Goal: Find specific page/section: Find specific page/section

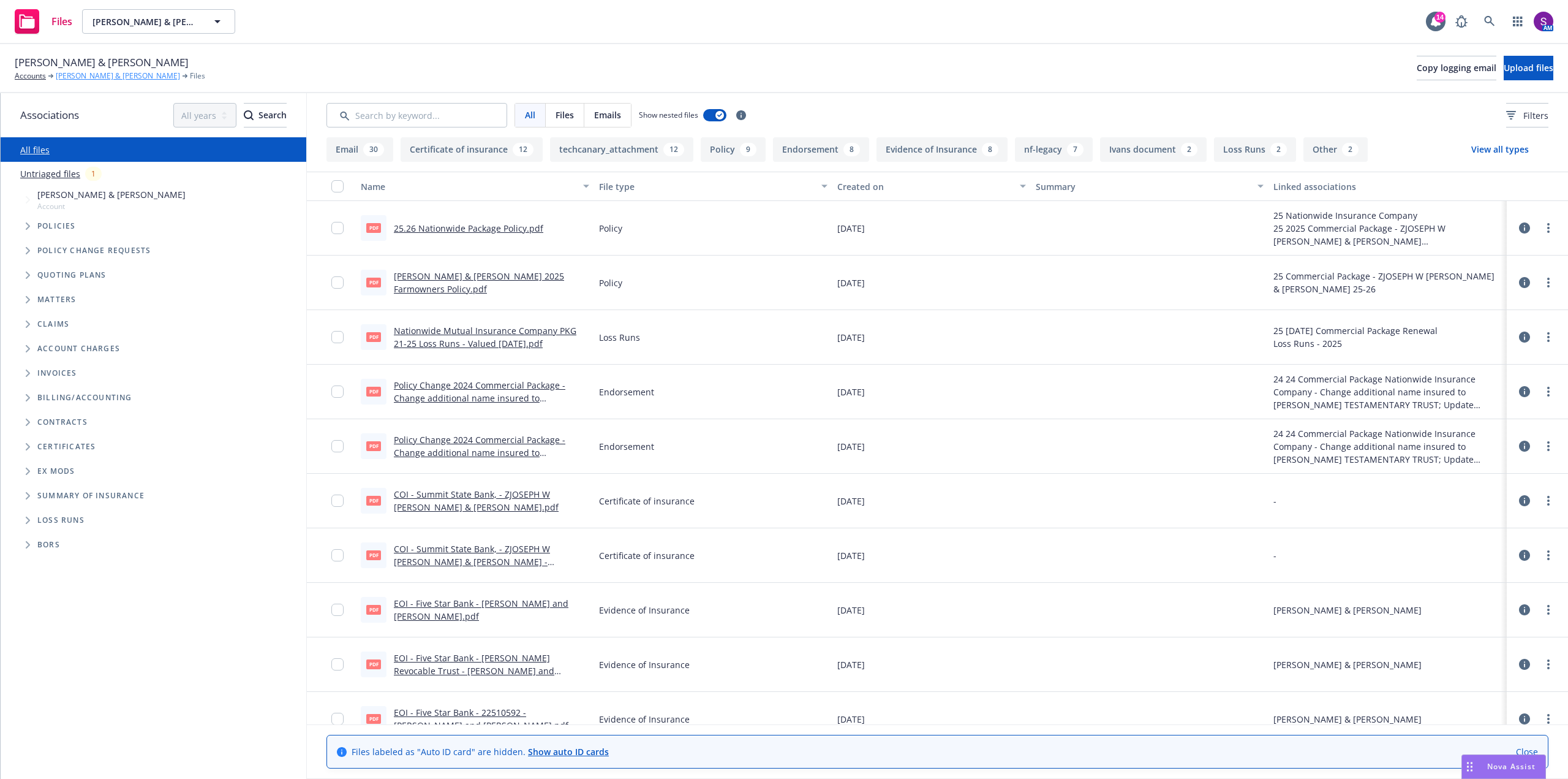
click at [96, 75] on link "[PERSON_NAME] & [PERSON_NAME]" at bounding box center [118, 75] width 124 height 11
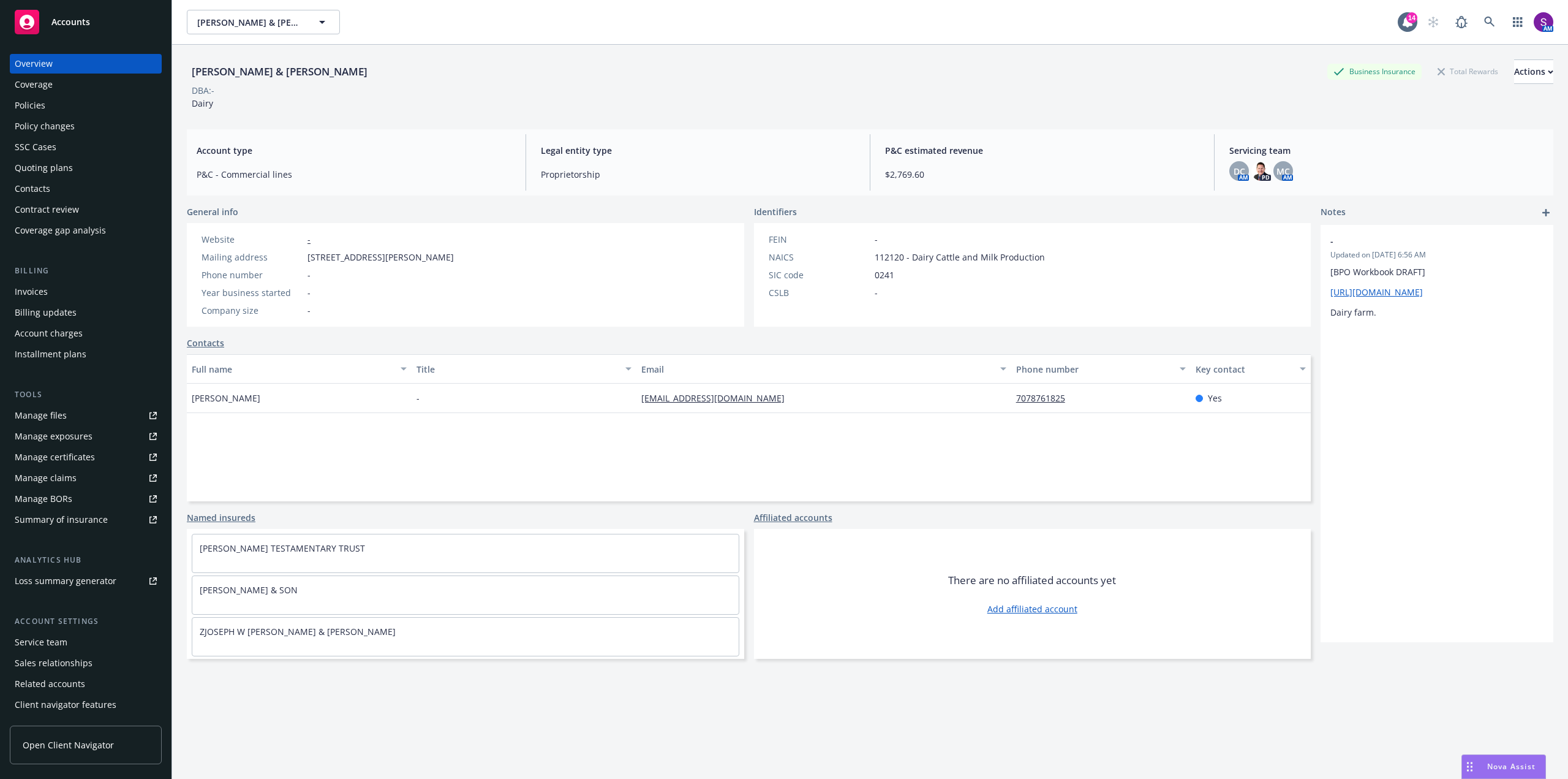
click at [51, 101] on div "Policies" at bounding box center [86, 105] width 142 height 19
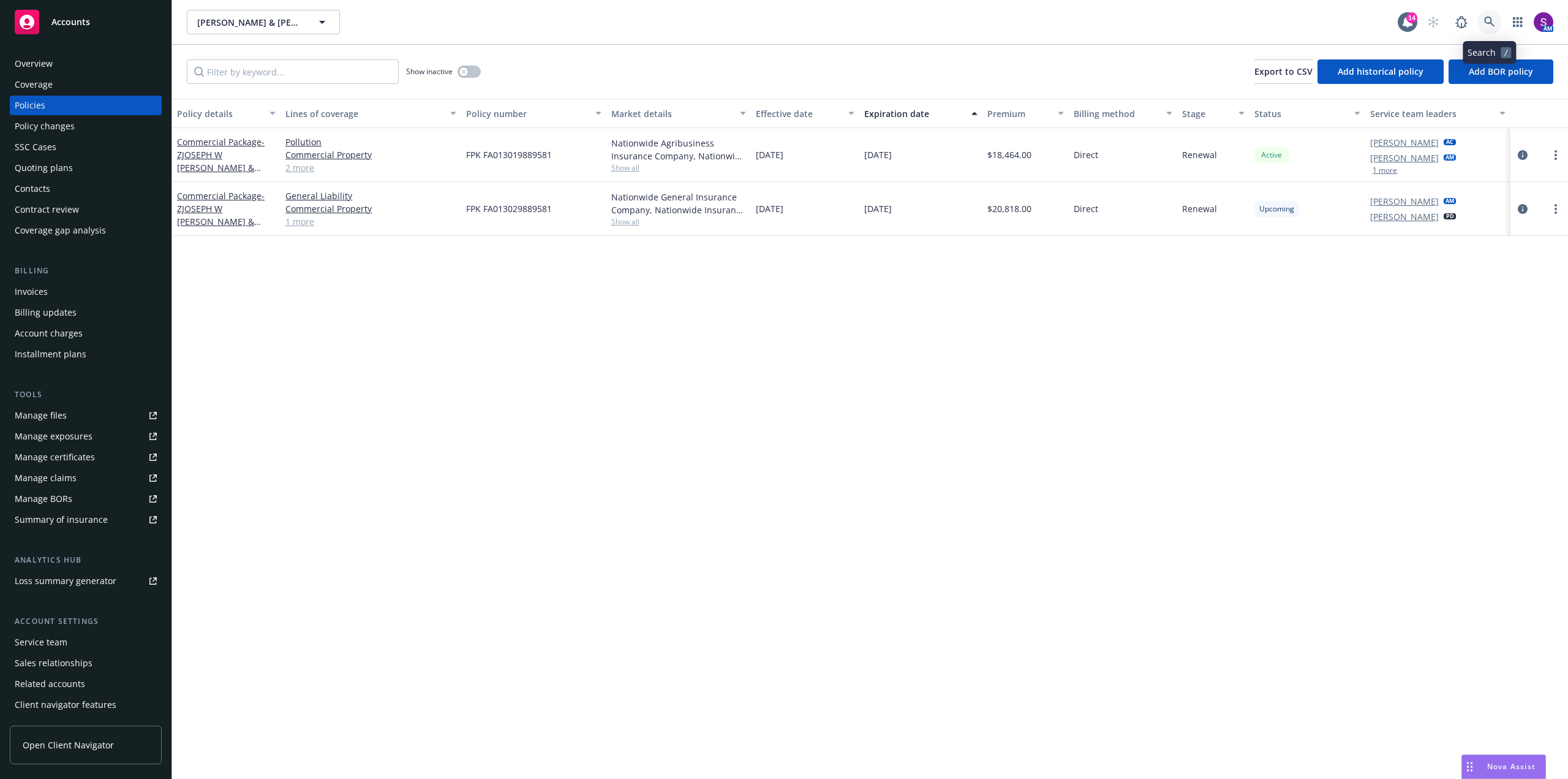
click at [1483, 23] on link at bounding box center [1489, 22] width 24 height 24
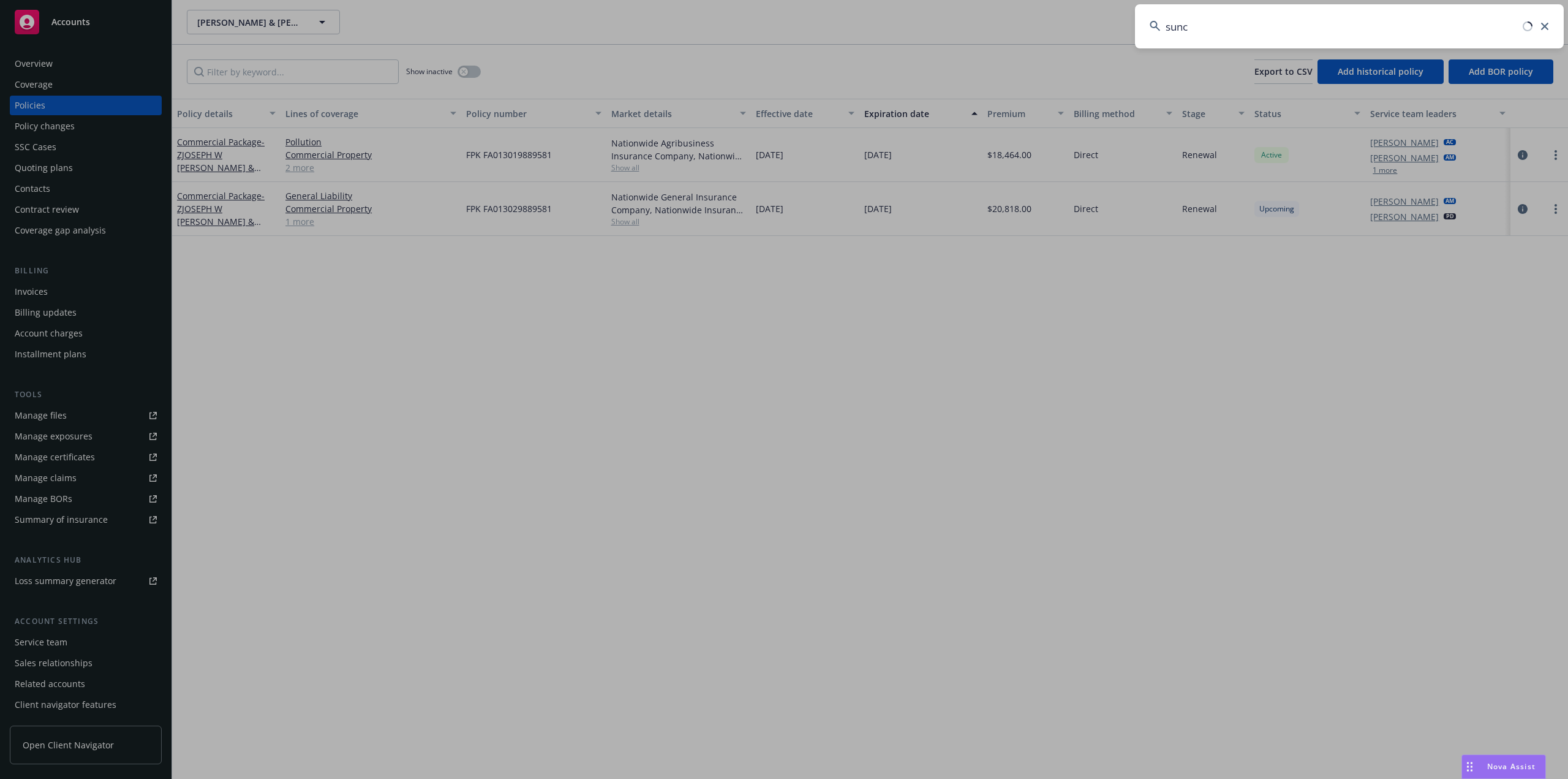
type input "sunco"
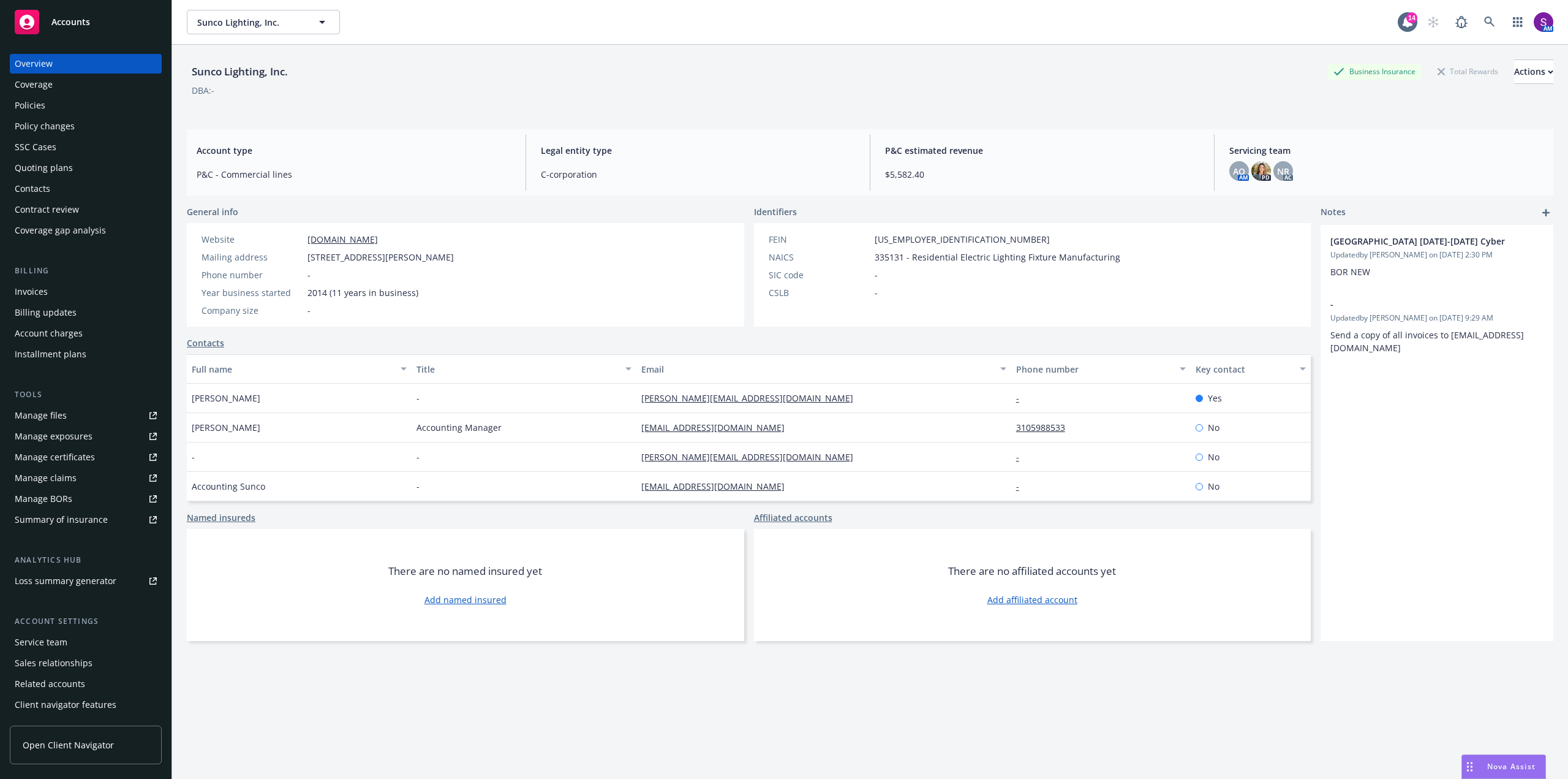
click at [51, 169] on div "Quoting plans" at bounding box center [44, 168] width 58 height 19
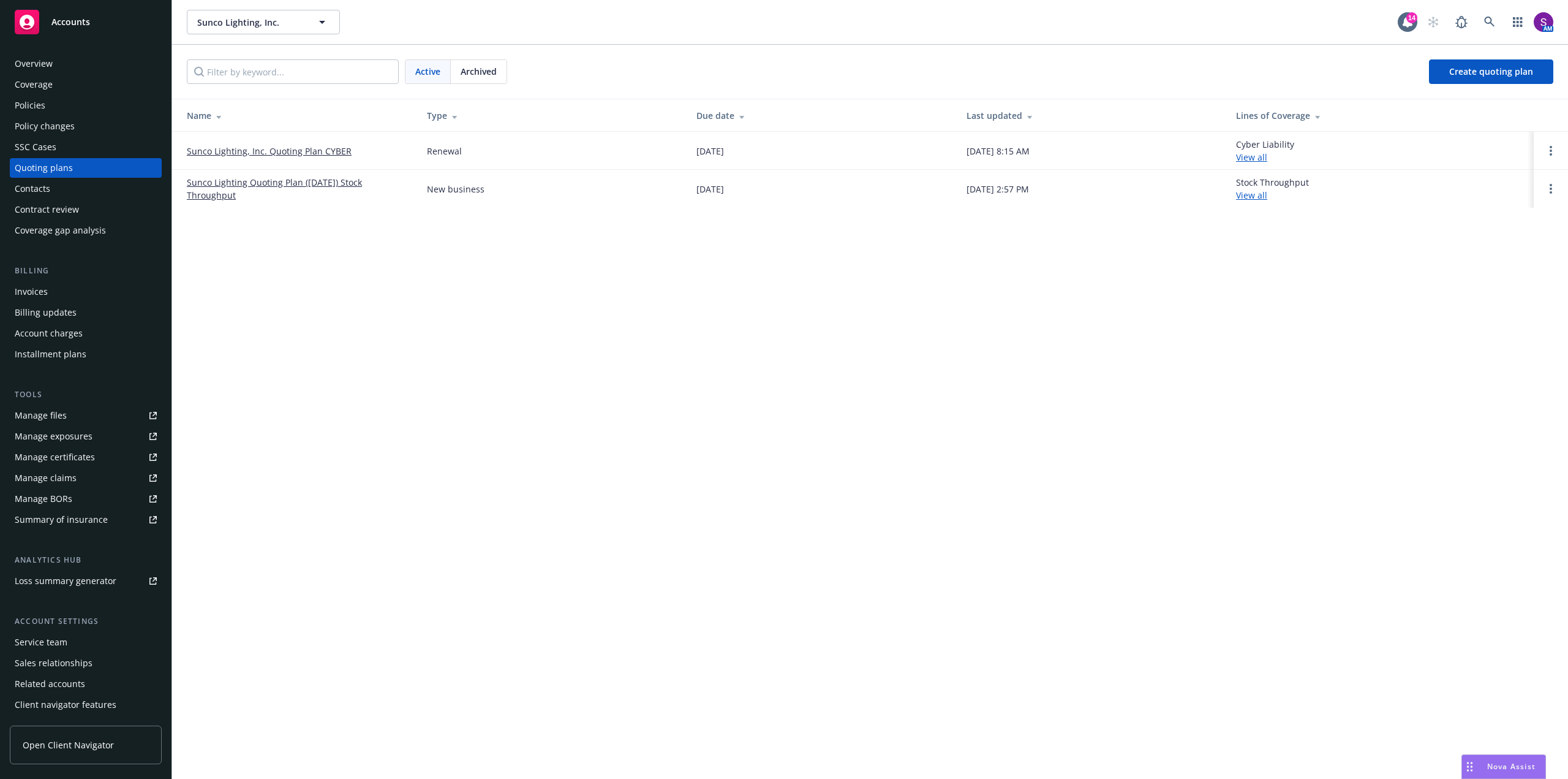
click at [296, 153] on link "Sunco Lighting, Inc. Quoting Plan CYBER" at bounding box center [269, 150] width 165 height 13
